Goal: Task Accomplishment & Management: Manage account settings

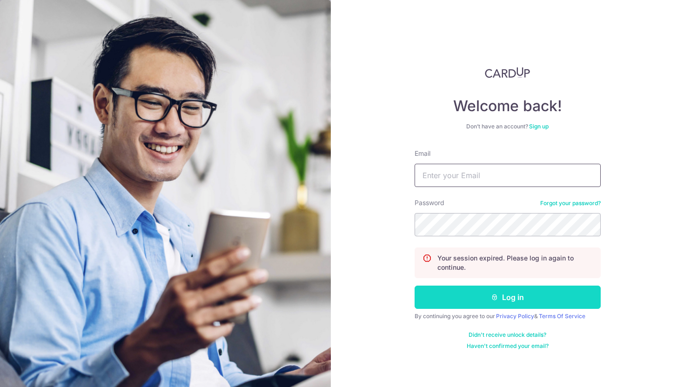
type input "shulidlfl@gmail.com"
click at [496, 296] on icon "submit" at bounding box center [494, 297] width 7 height 7
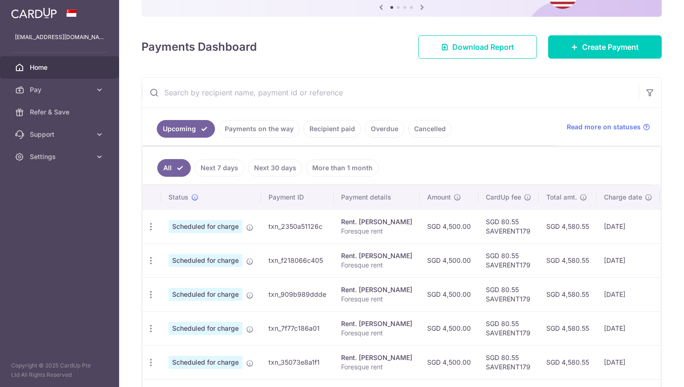
scroll to position [121, 0]
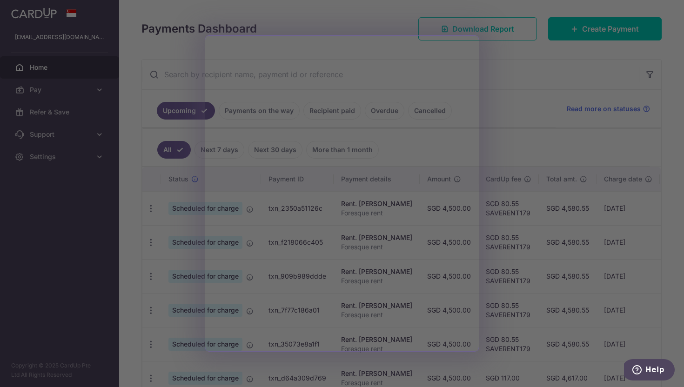
click at [509, 213] on div at bounding box center [345, 195] width 691 height 391
